Goal: Task Accomplishment & Management: Manage account settings

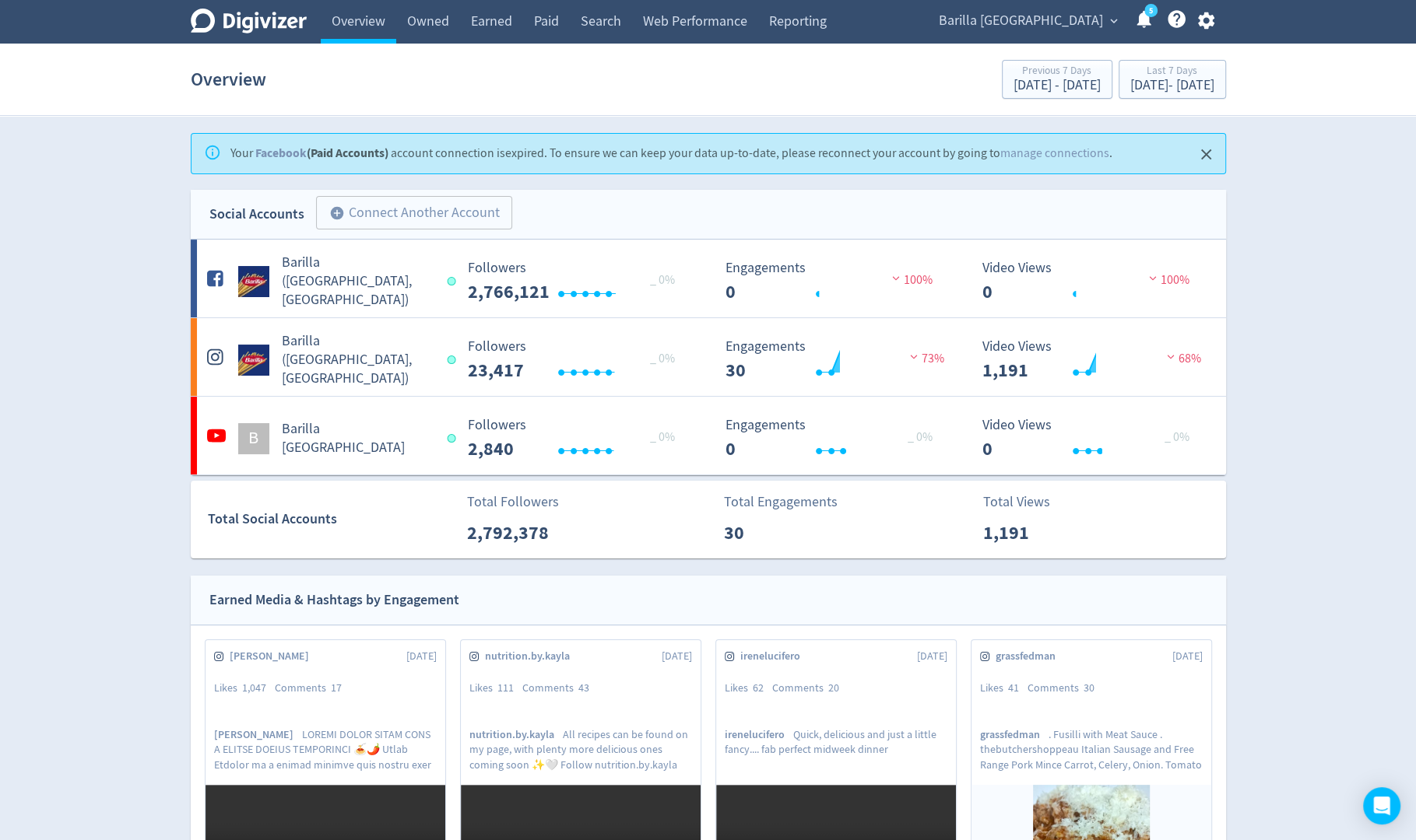
click at [1204, 26] on icon "button" at bounding box center [1207, 20] width 21 height 21
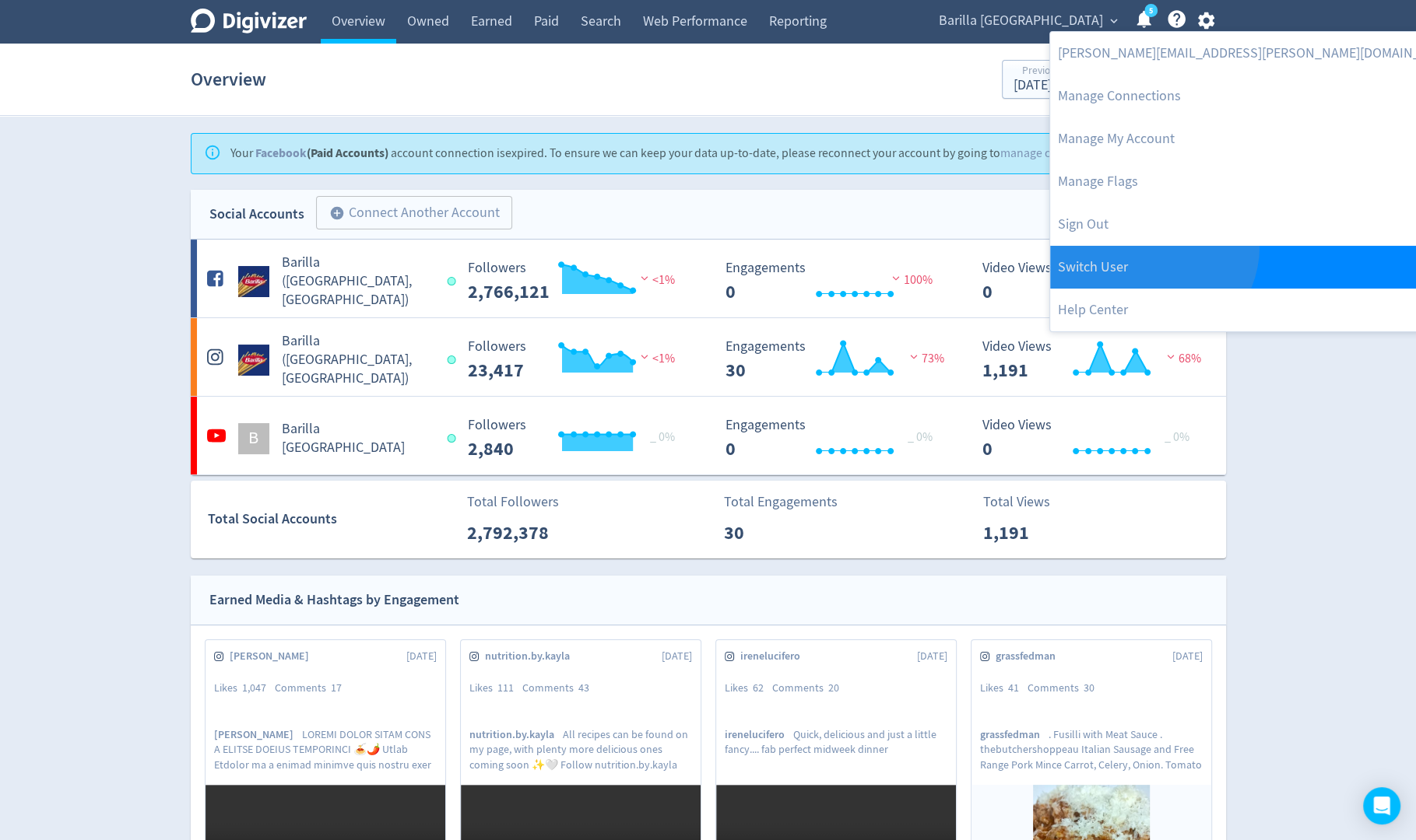
click at [1150, 246] on link "Switch User" at bounding box center [1258, 267] width 415 height 43
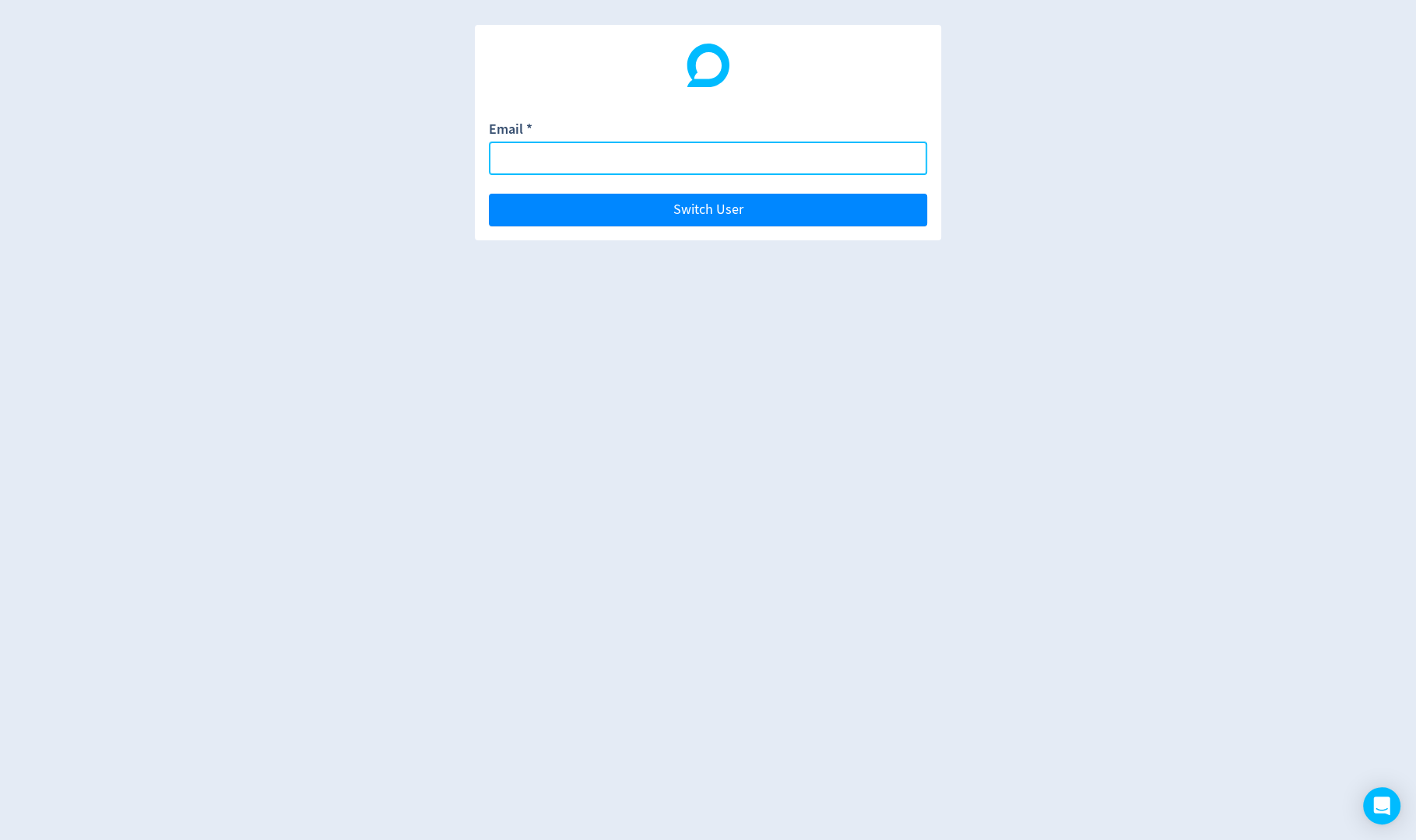
click at [876, 170] on input "Email *" at bounding box center [708, 158] width 438 height 33
paste input "[EMAIL_ADDRESS][DOMAIN_NAME]"
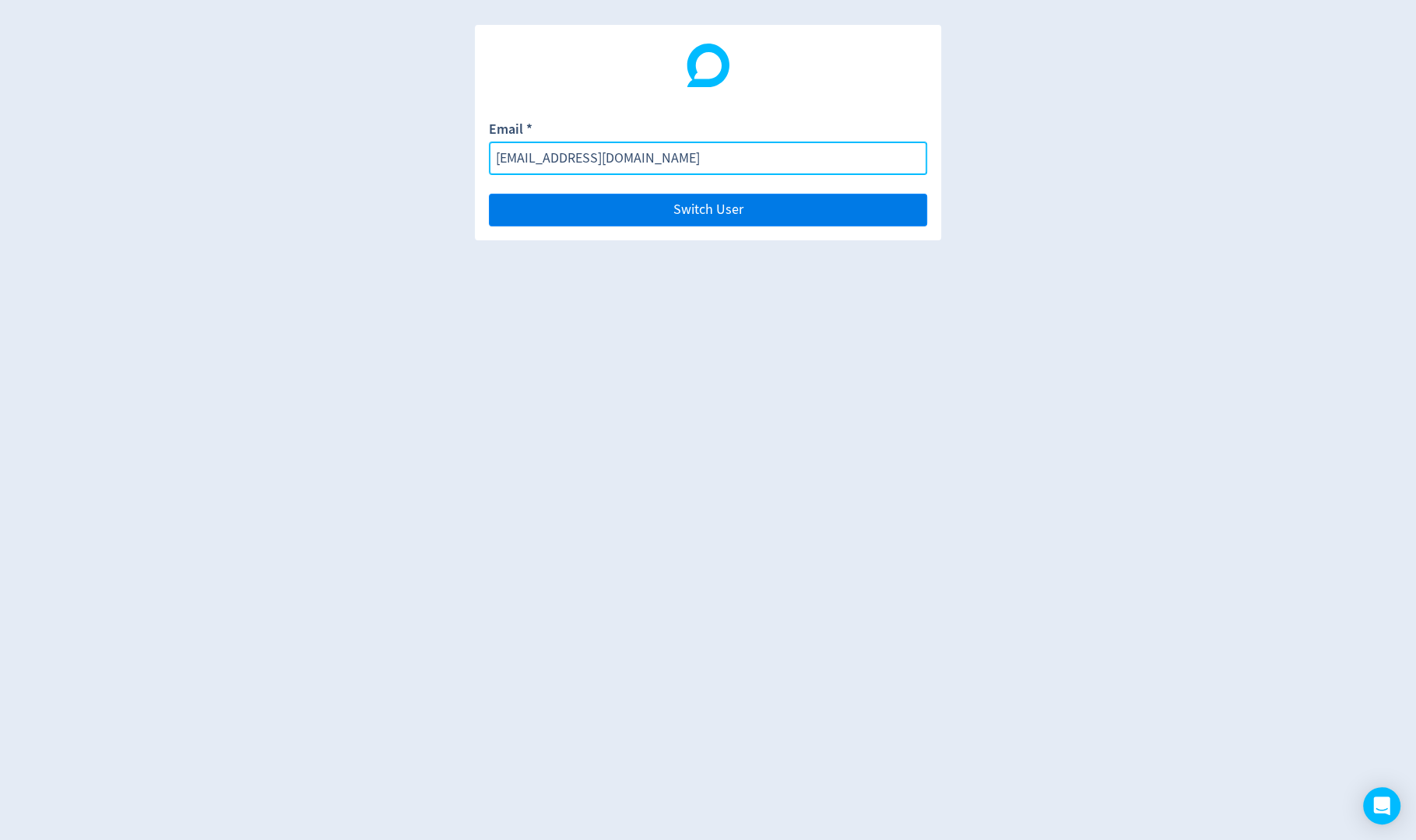
type input "[EMAIL_ADDRESS][DOMAIN_NAME]"
click at [879, 205] on button "Switch User" at bounding box center [708, 209] width 438 height 33
